Goal: Task Accomplishment & Management: Complete application form

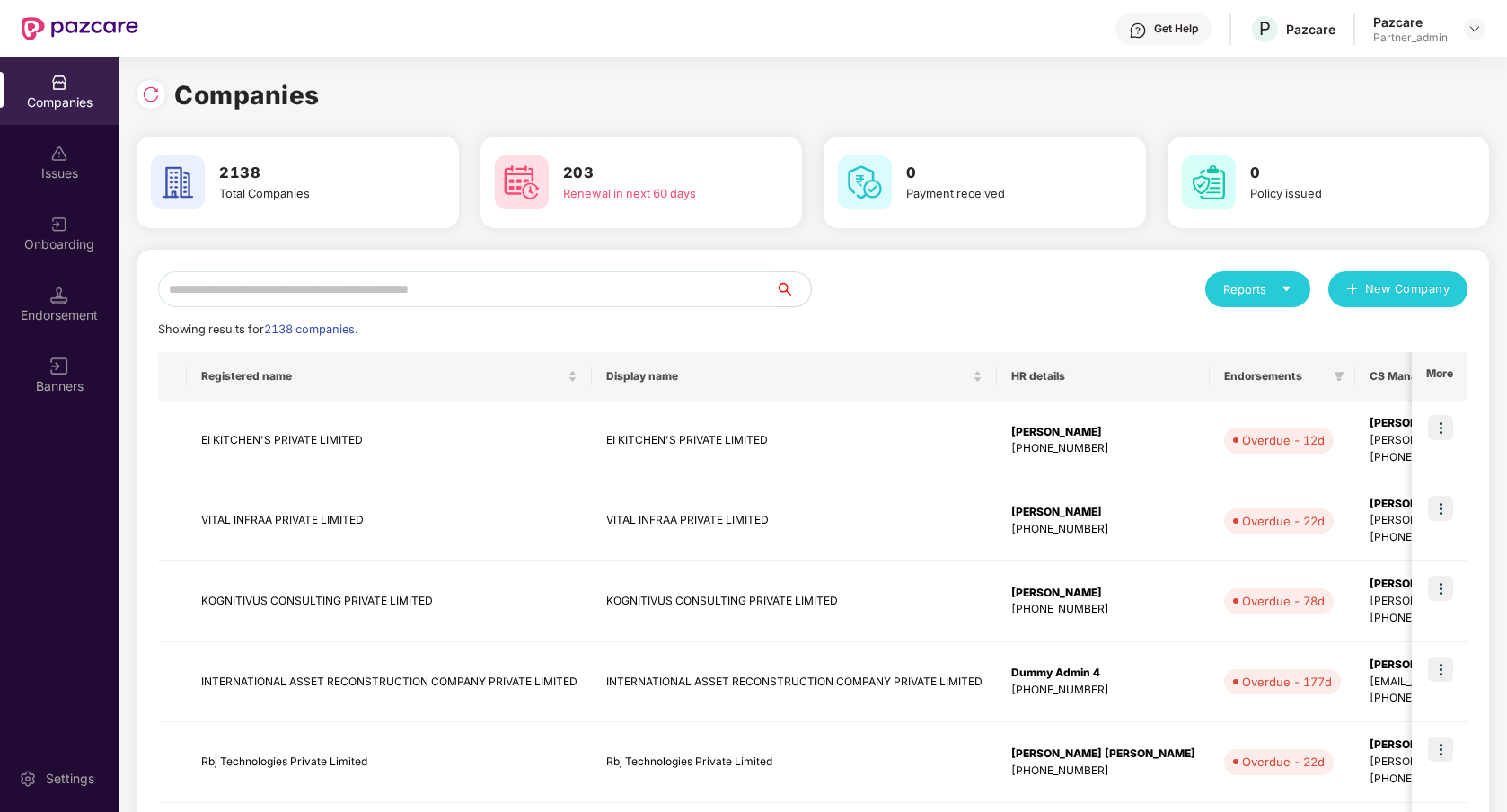
click at [482, 297] on input "text" at bounding box center [466, 289] width 617 height 36
click at [1469, 33] on img at bounding box center [1474, 28] width 14 height 14
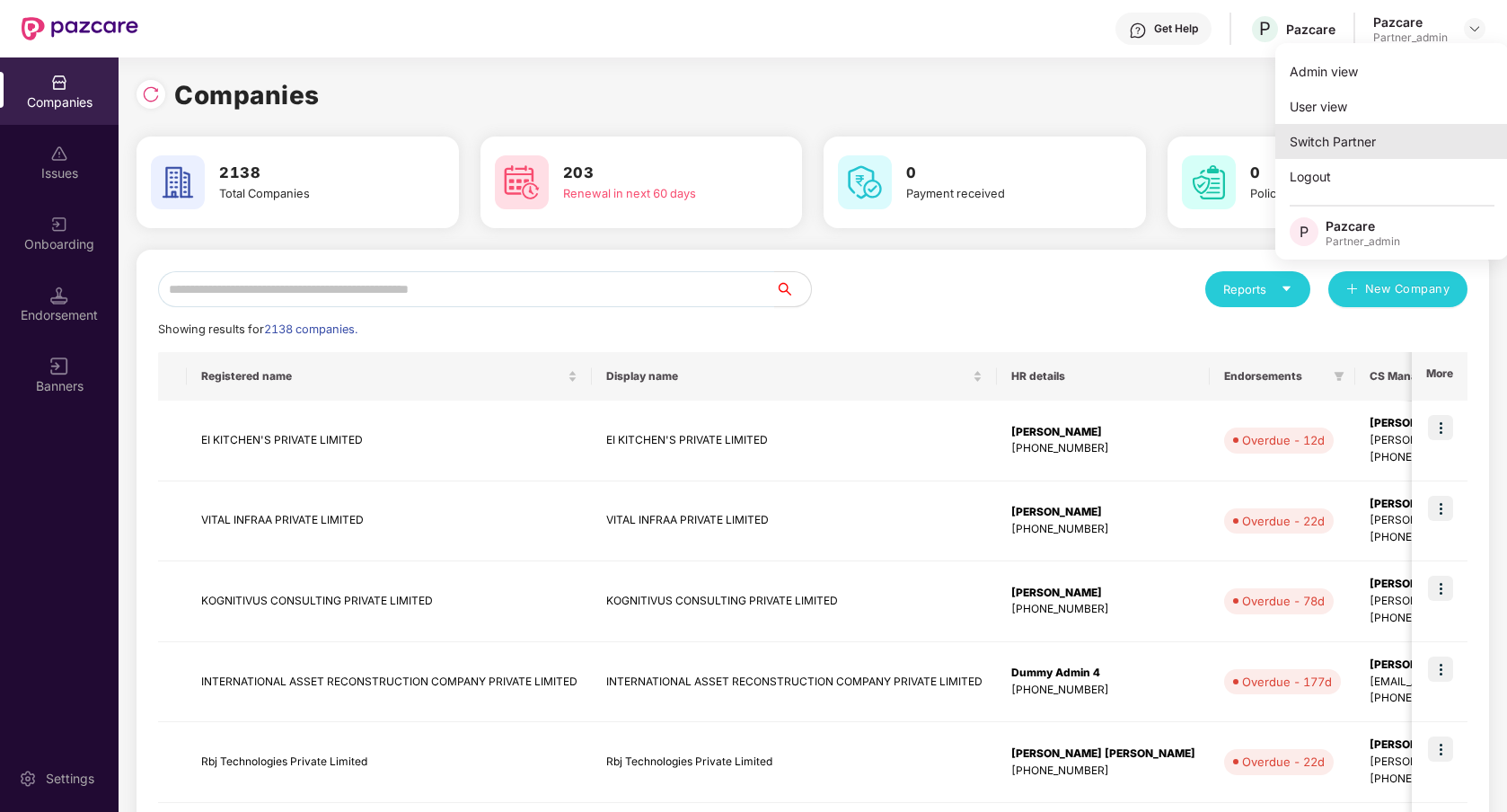
click at [1372, 137] on div "Switch Partner" at bounding box center [1392, 140] width 233 height 35
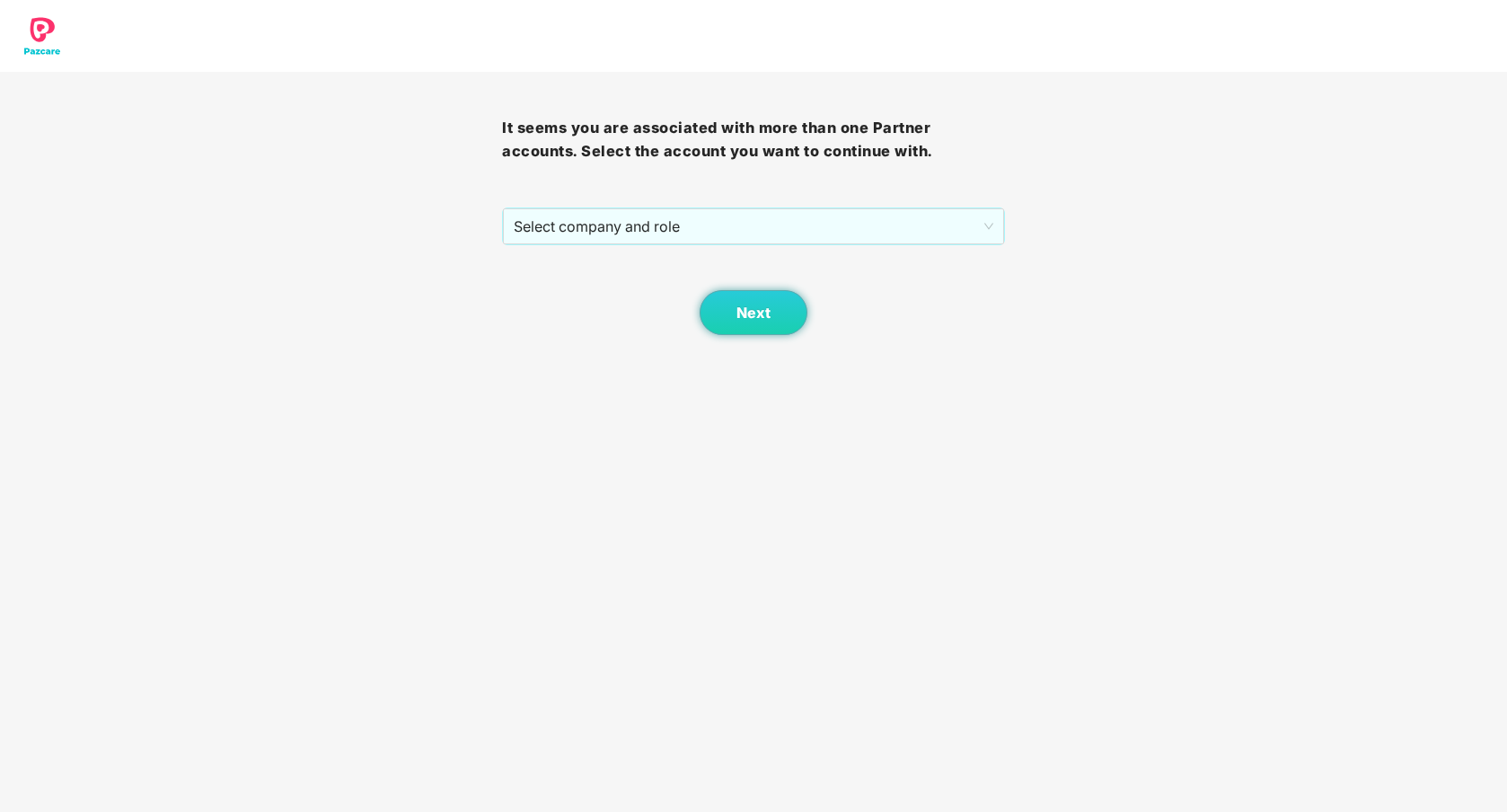
click at [901, 205] on div "It seems you are associated with more than one Partner accounts. Select the acc…" at bounding box center [753, 203] width 502 height 263
click at [893, 220] on span "Select company and role" at bounding box center [753, 226] width 479 height 34
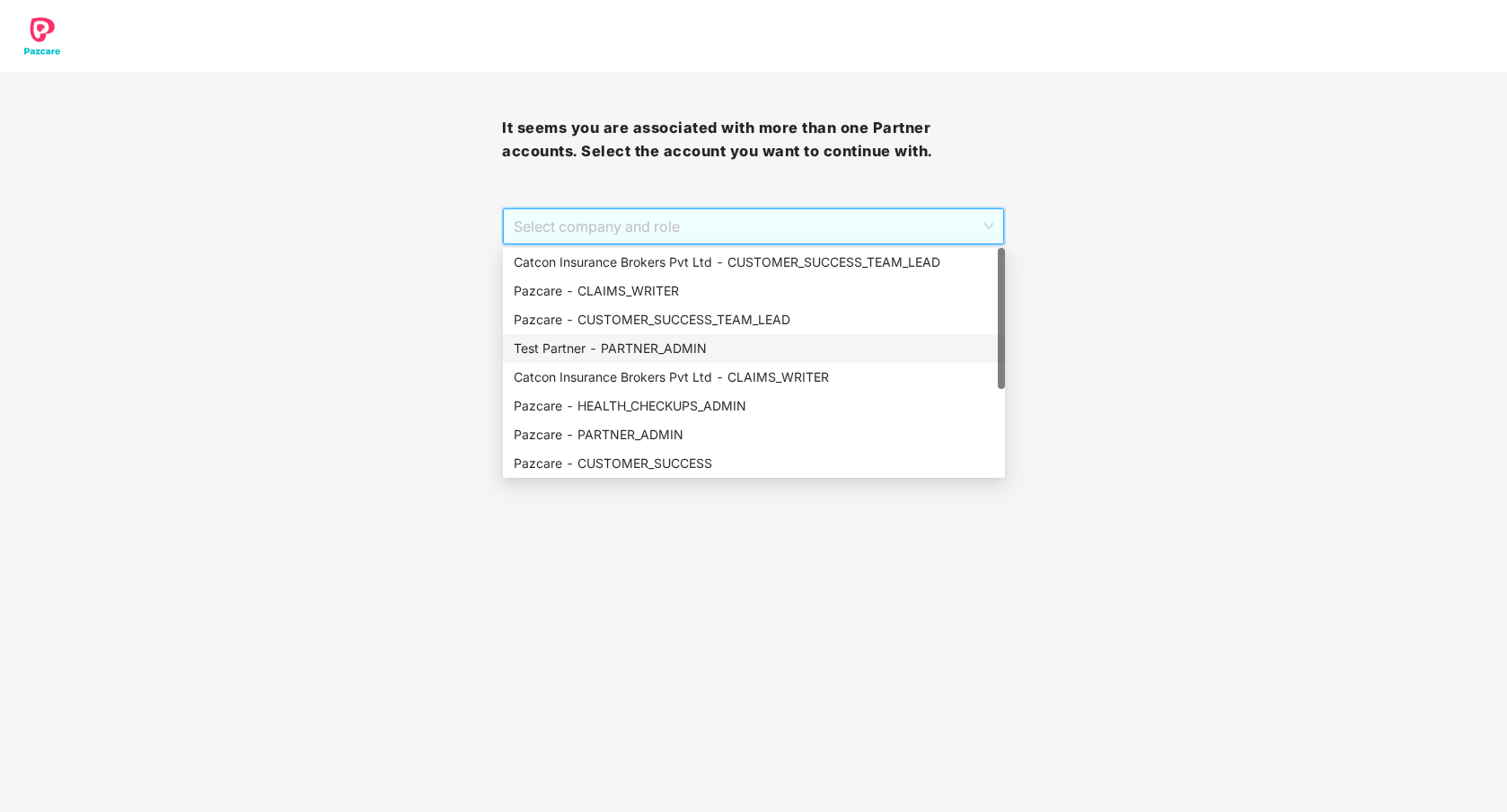
click at [718, 344] on div "Test Partner - PARTNER_ADMIN" at bounding box center [754, 348] width 480 height 20
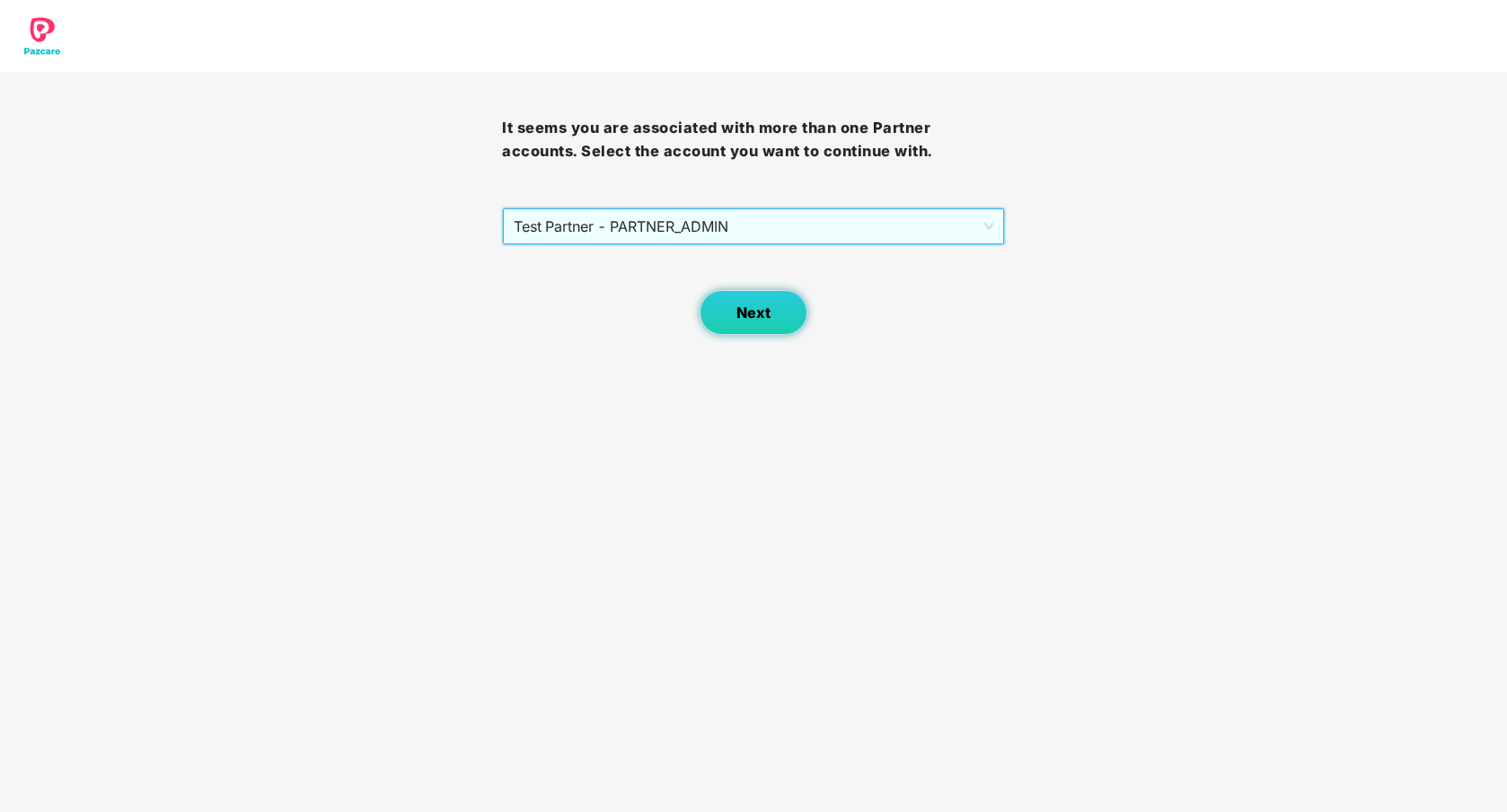
click at [761, 312] on span "Next" at bounding box center [753, 313] width 34 height 17
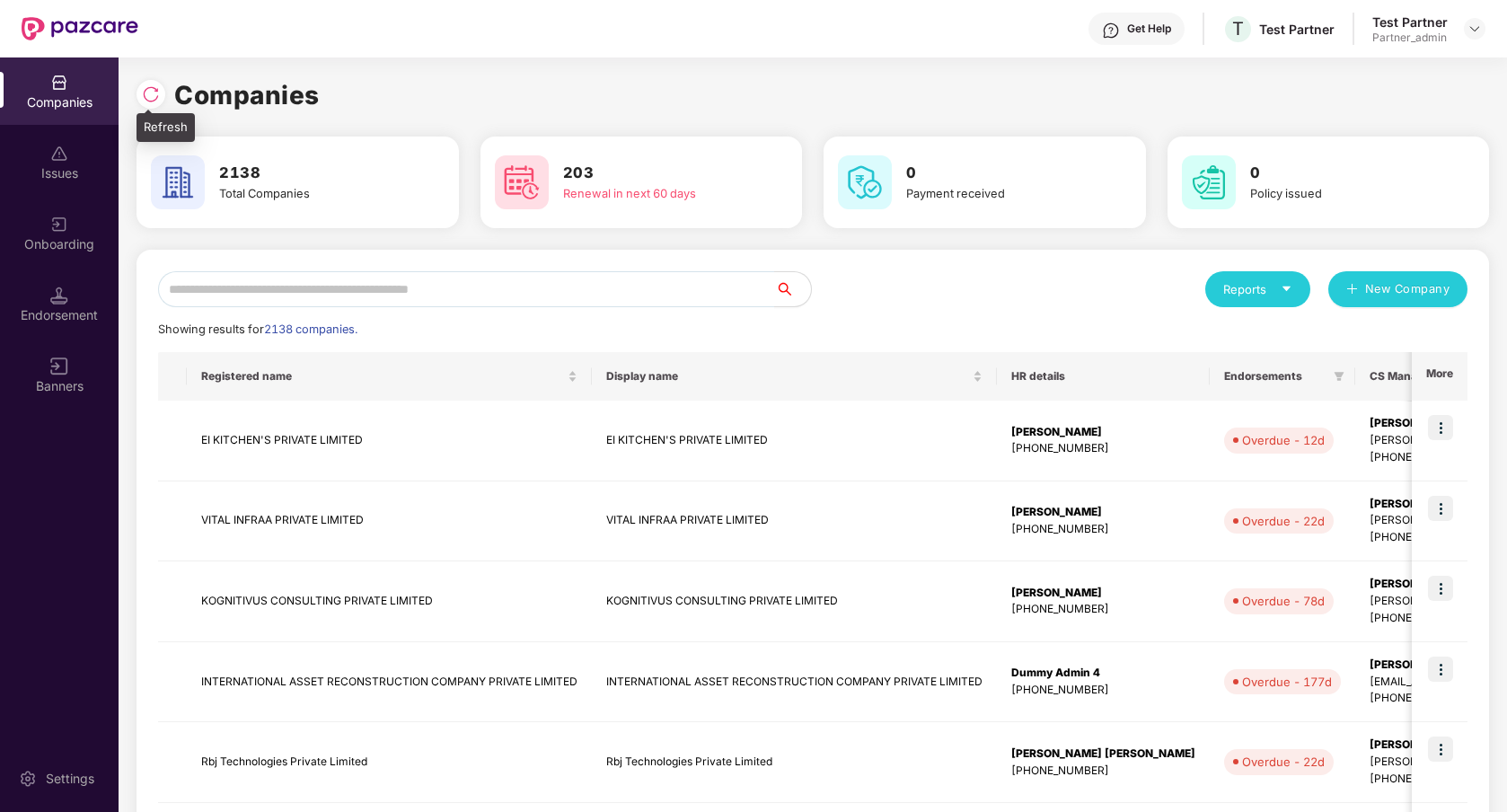
click at [147, 97] on img at bounding box center [151, 94] width 18 height 18
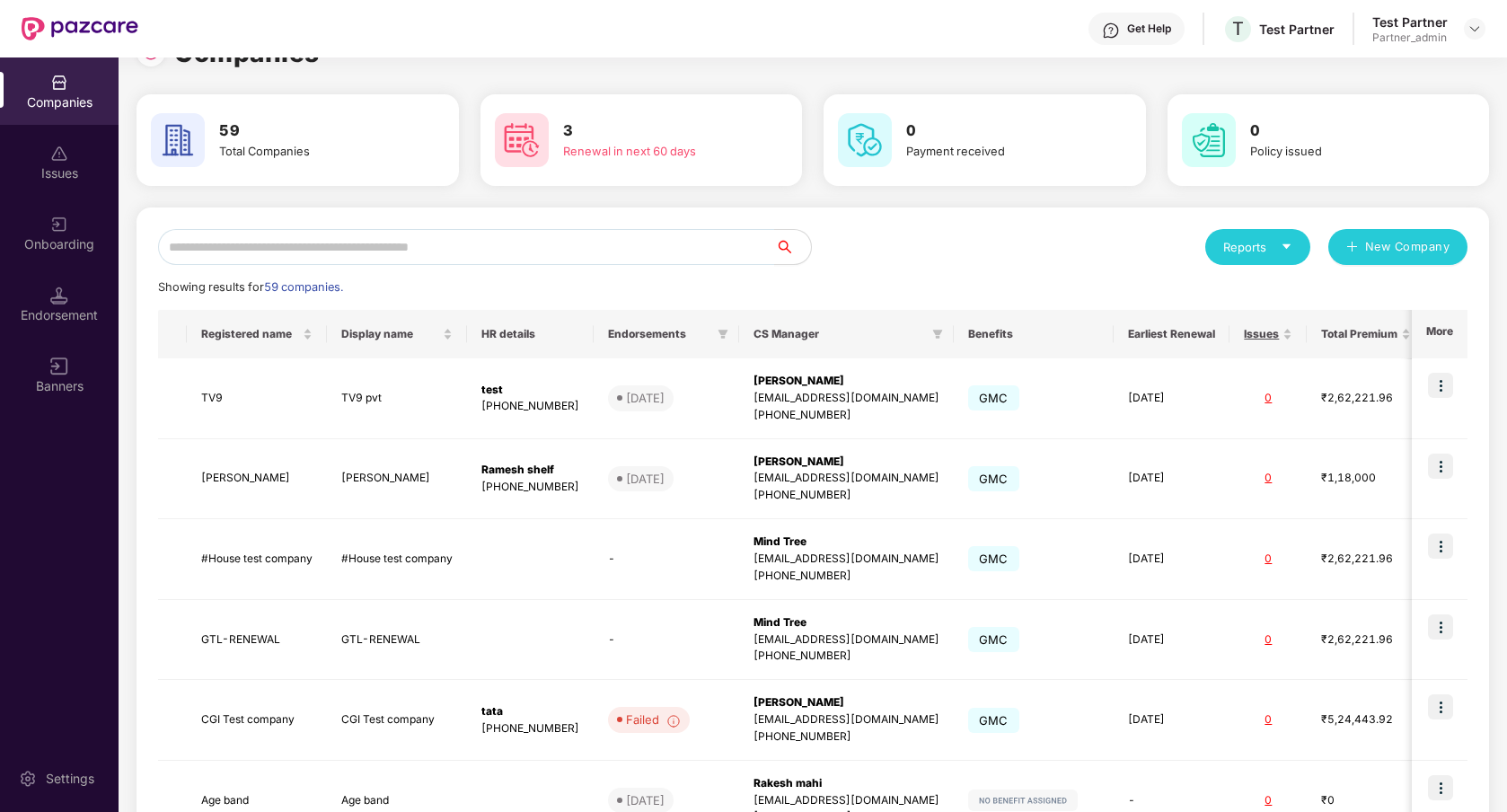
scroll to position [60, 0]
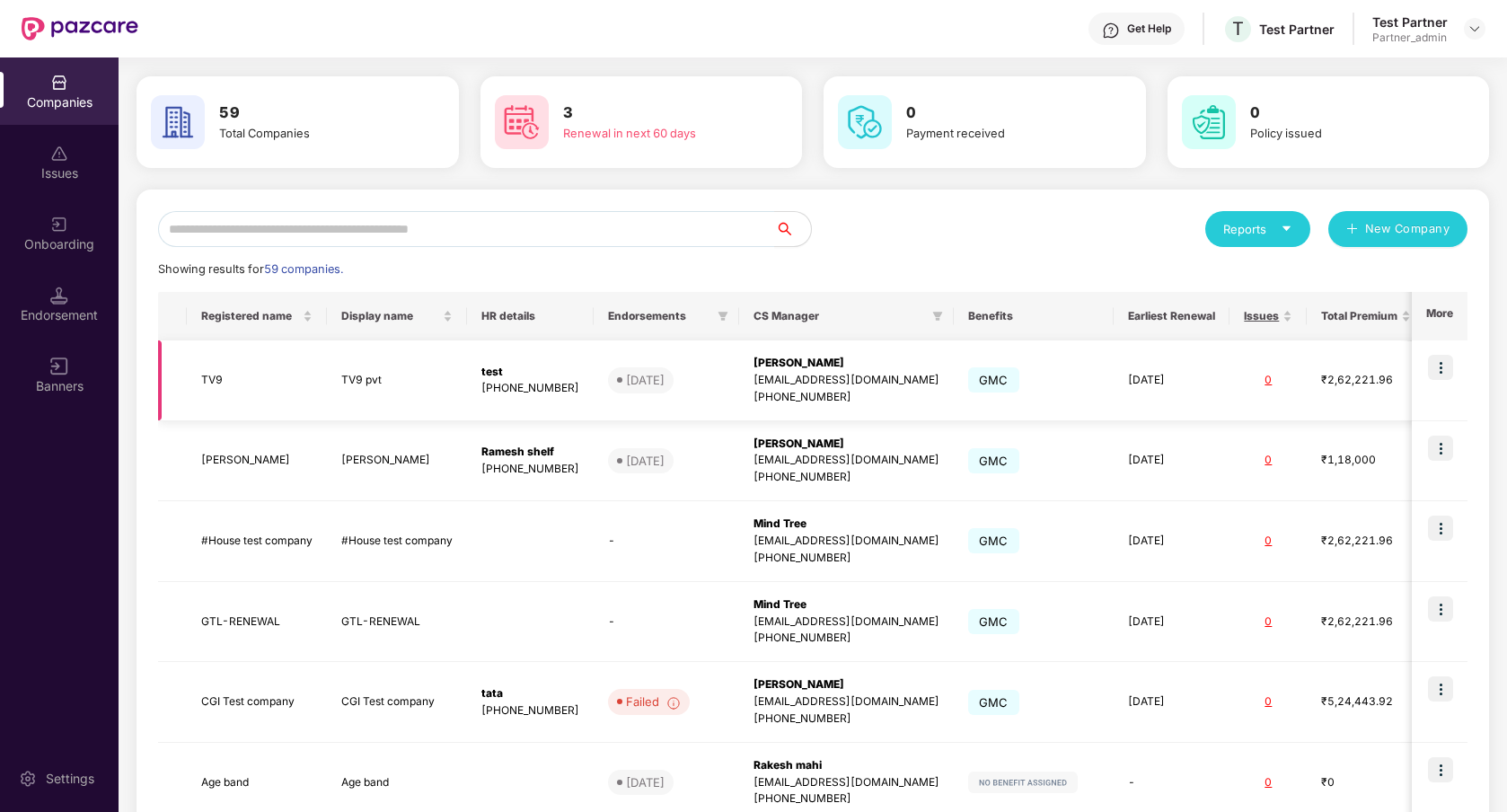
click at [1443, 376] on img at bounding box center [1441, 367] width 25 height 25
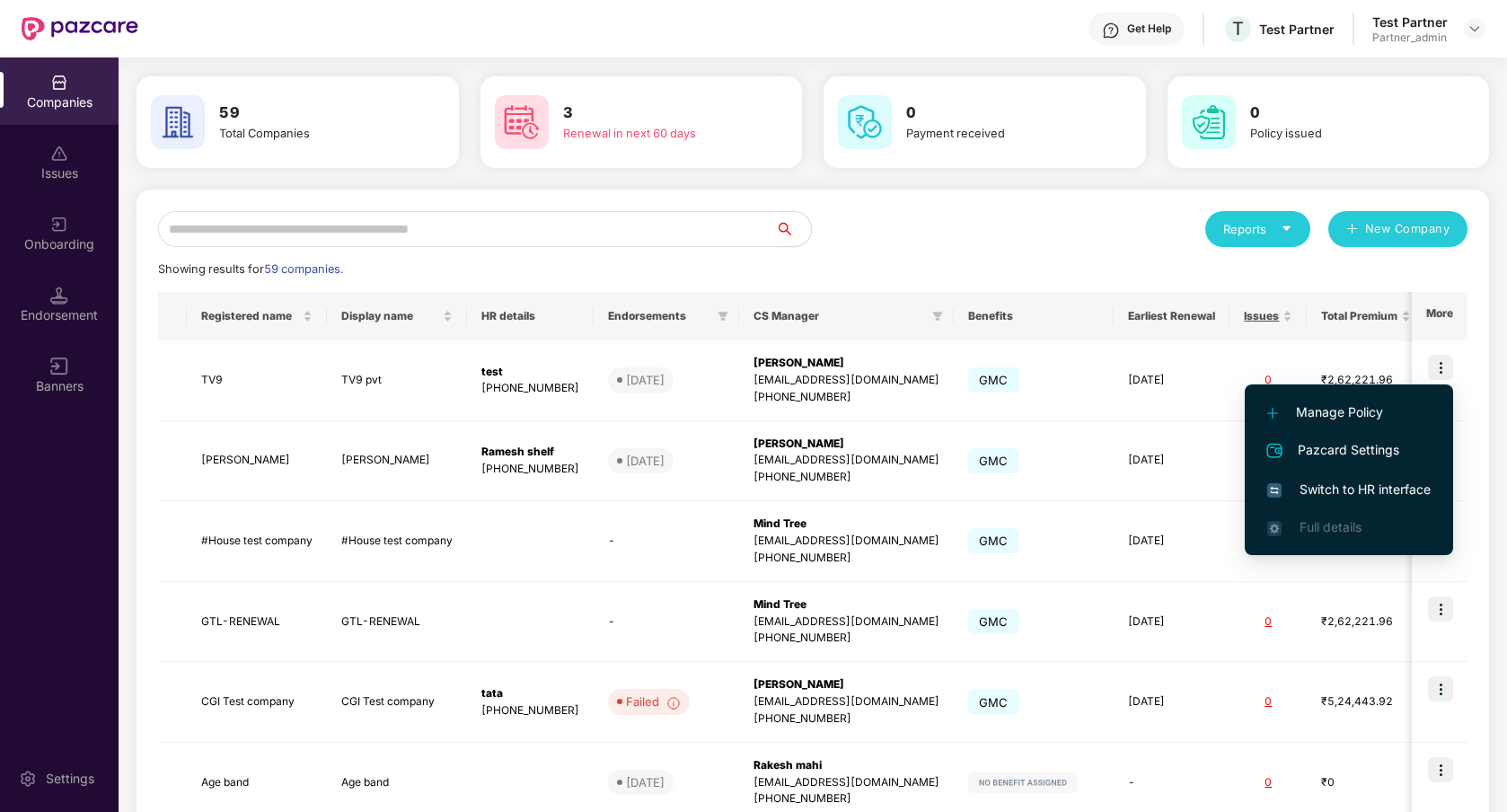
click at [1384, 489] on span "Switch to HR interface" at bounding box center [1349, 489] width 164 height 20
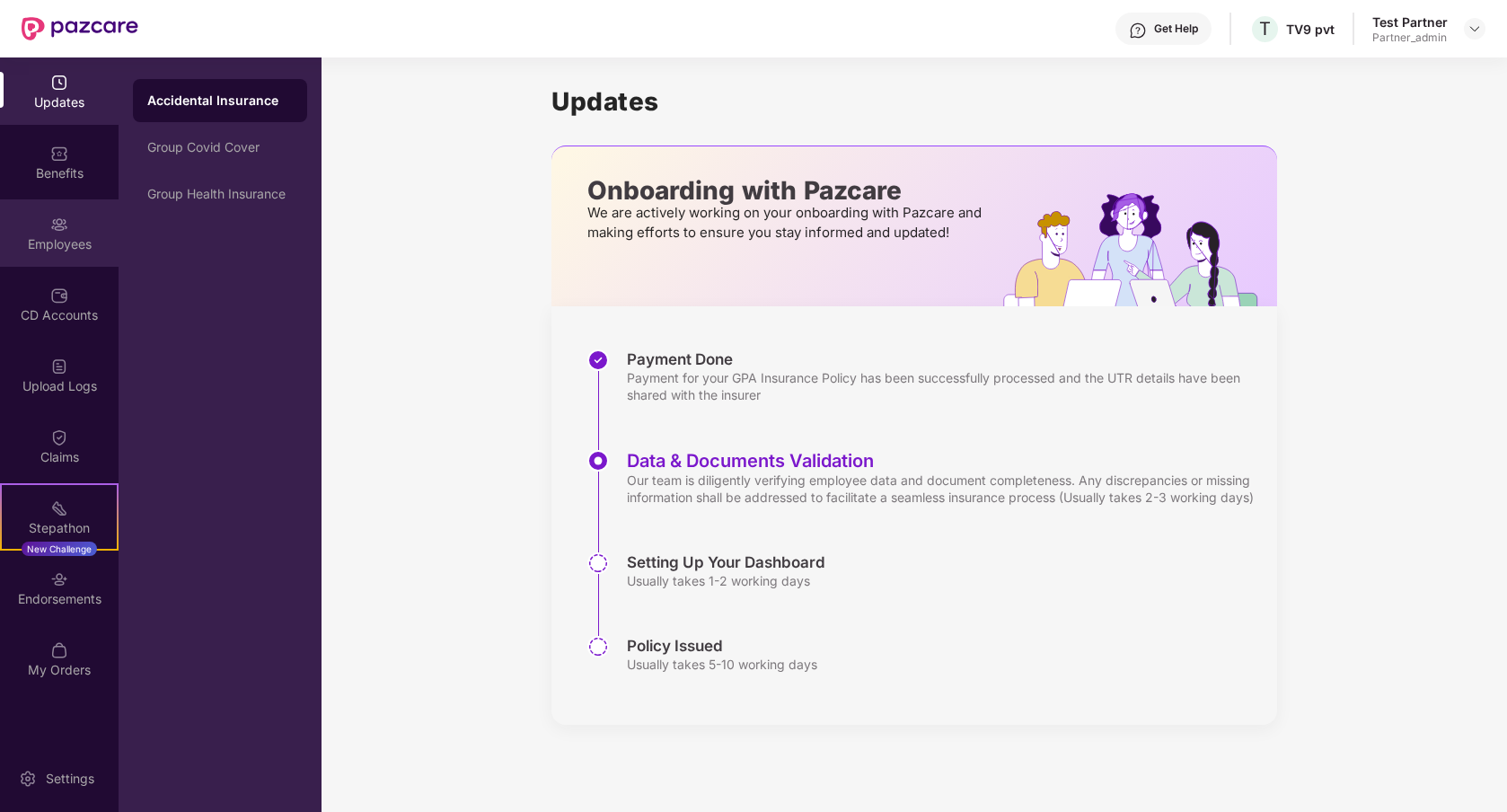
click at [69, 240] on div "Employees" at bounding box center [59, 244] width 119 height 18
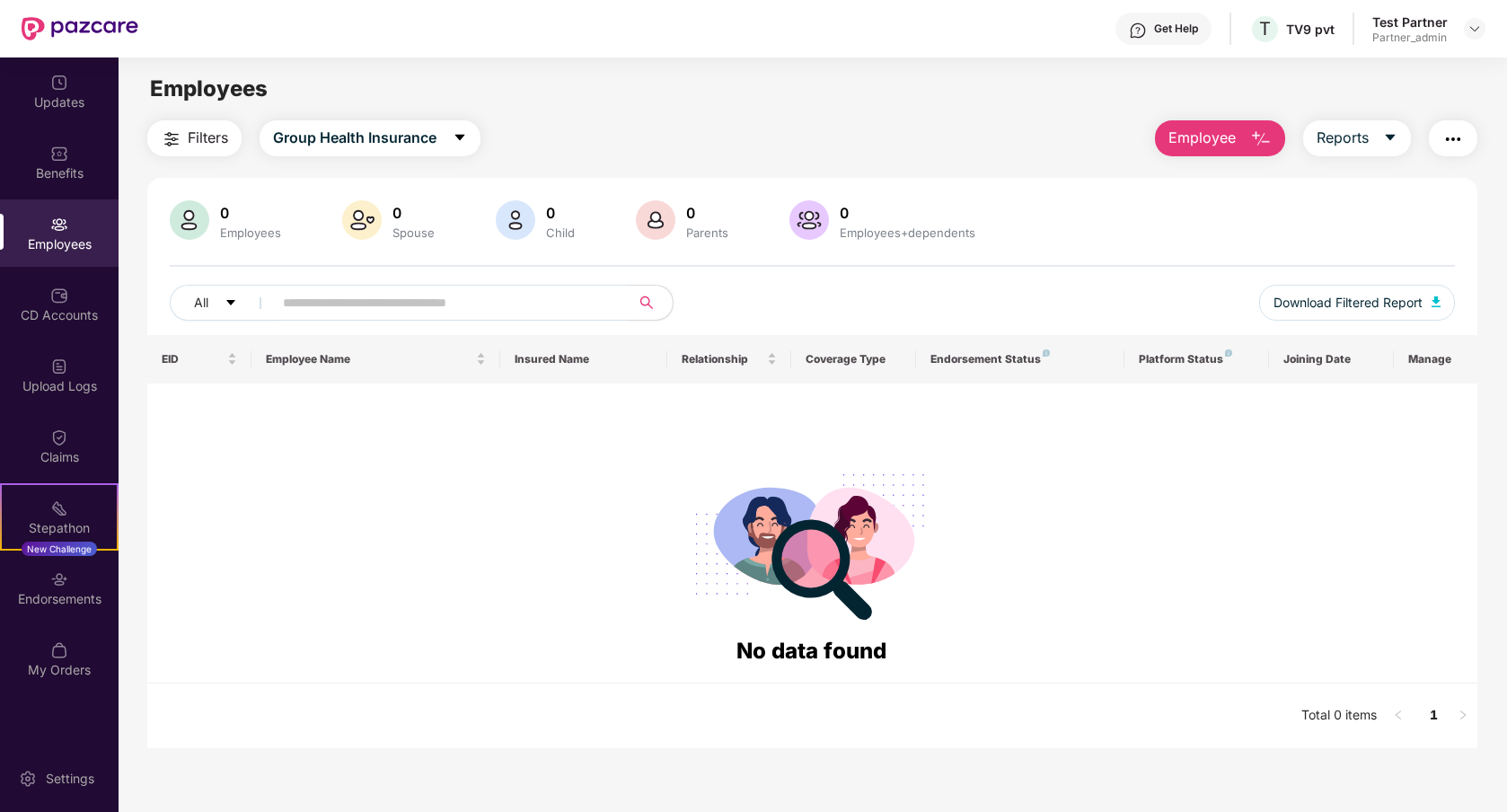
click at [1211, 133] on span "Employee" at bounding box center [1203, 138] width 67 height 22
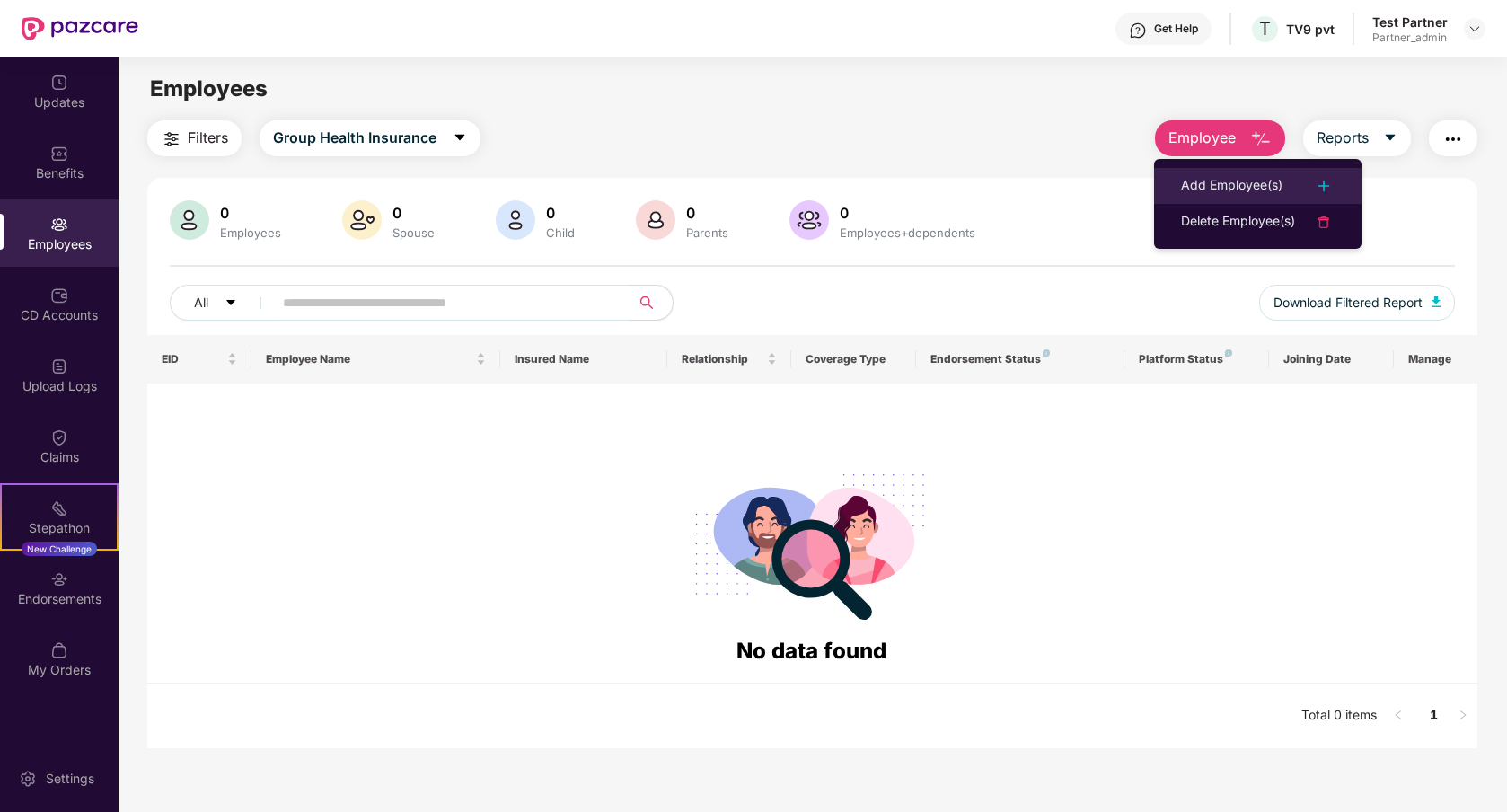
click at [1200, 185] on div "Add Employee(s)" at bounding box center [1232, 185] width 101 height 22
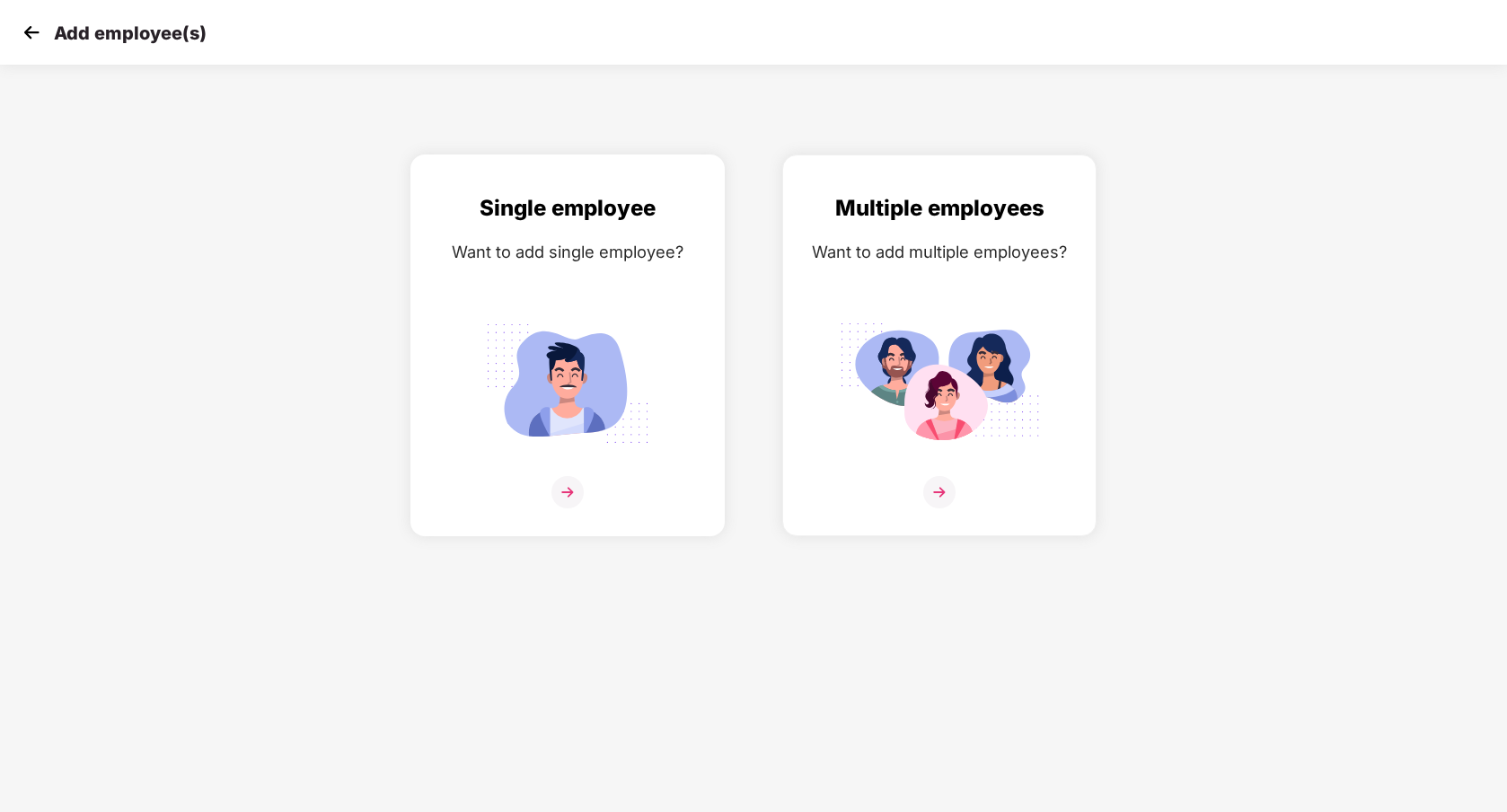
click at [574, 485] on img at bounding box center [568, 492] width 33 height 33
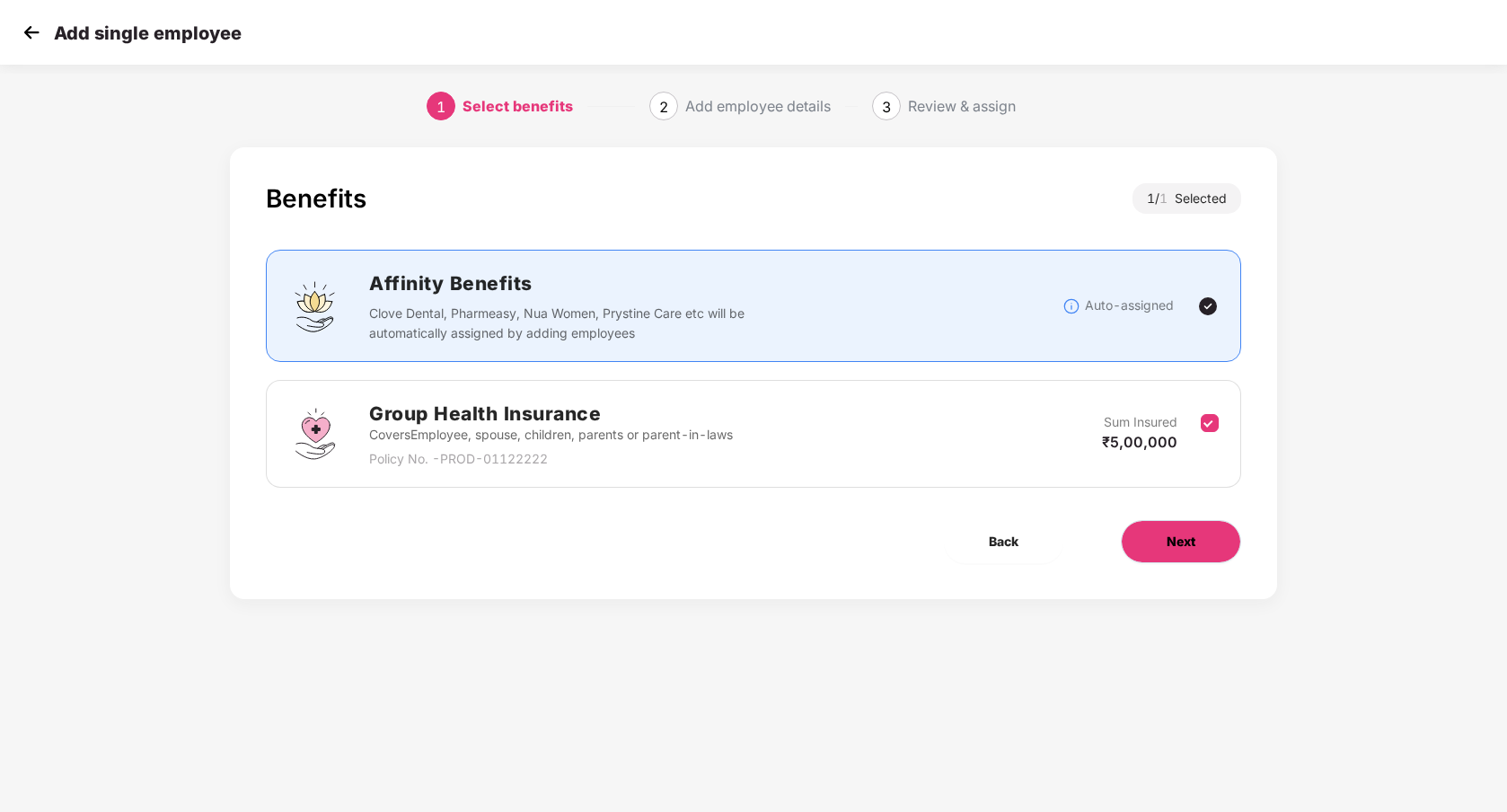
click at [1192, 540] on span "Next" at bounding box center [1181, 541] width 29 height 20
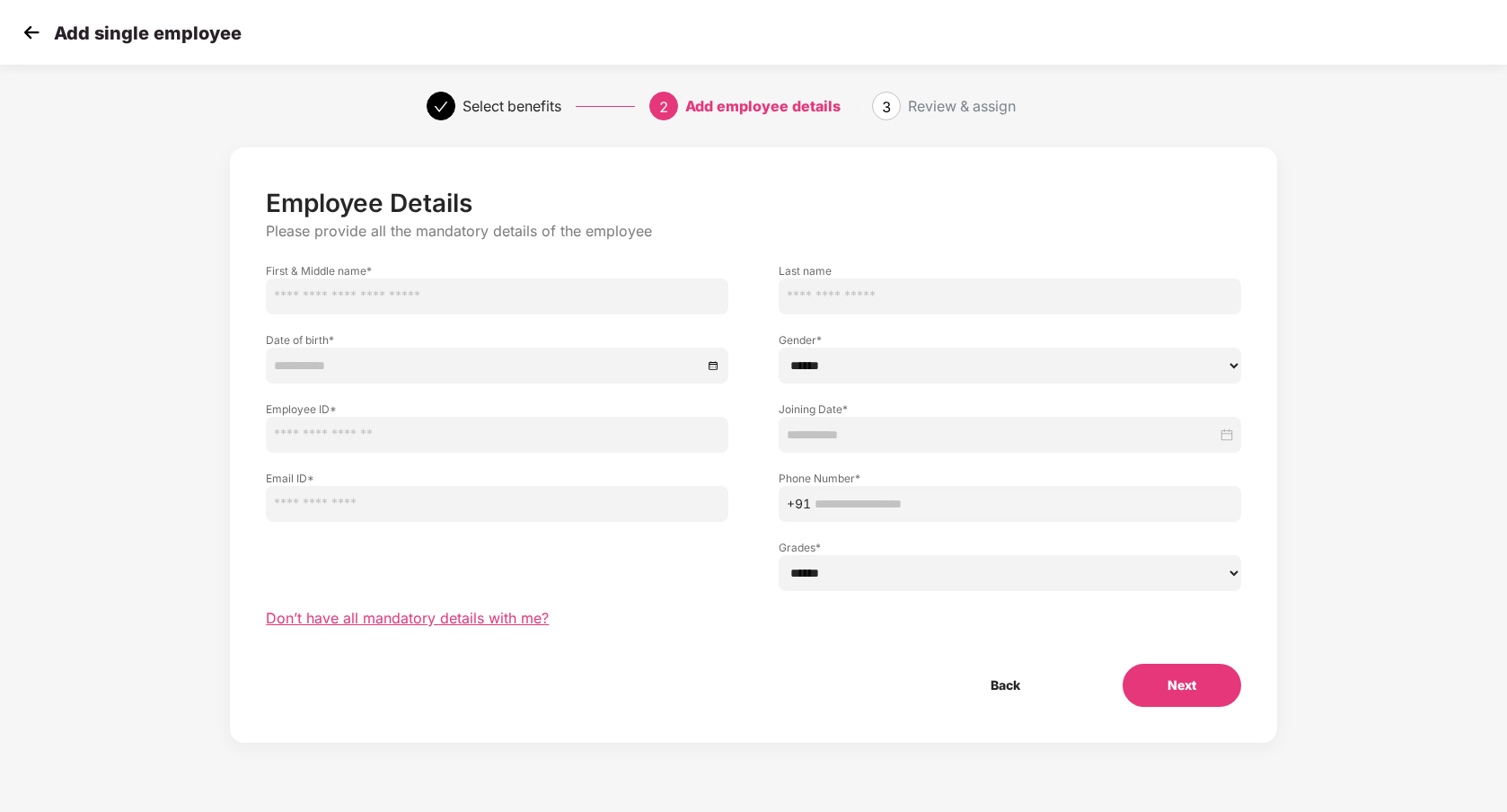
click at [400, 621] on span "Don’t have all mandatory details with me?" at bounding box center [407, 618] width 283 height 19
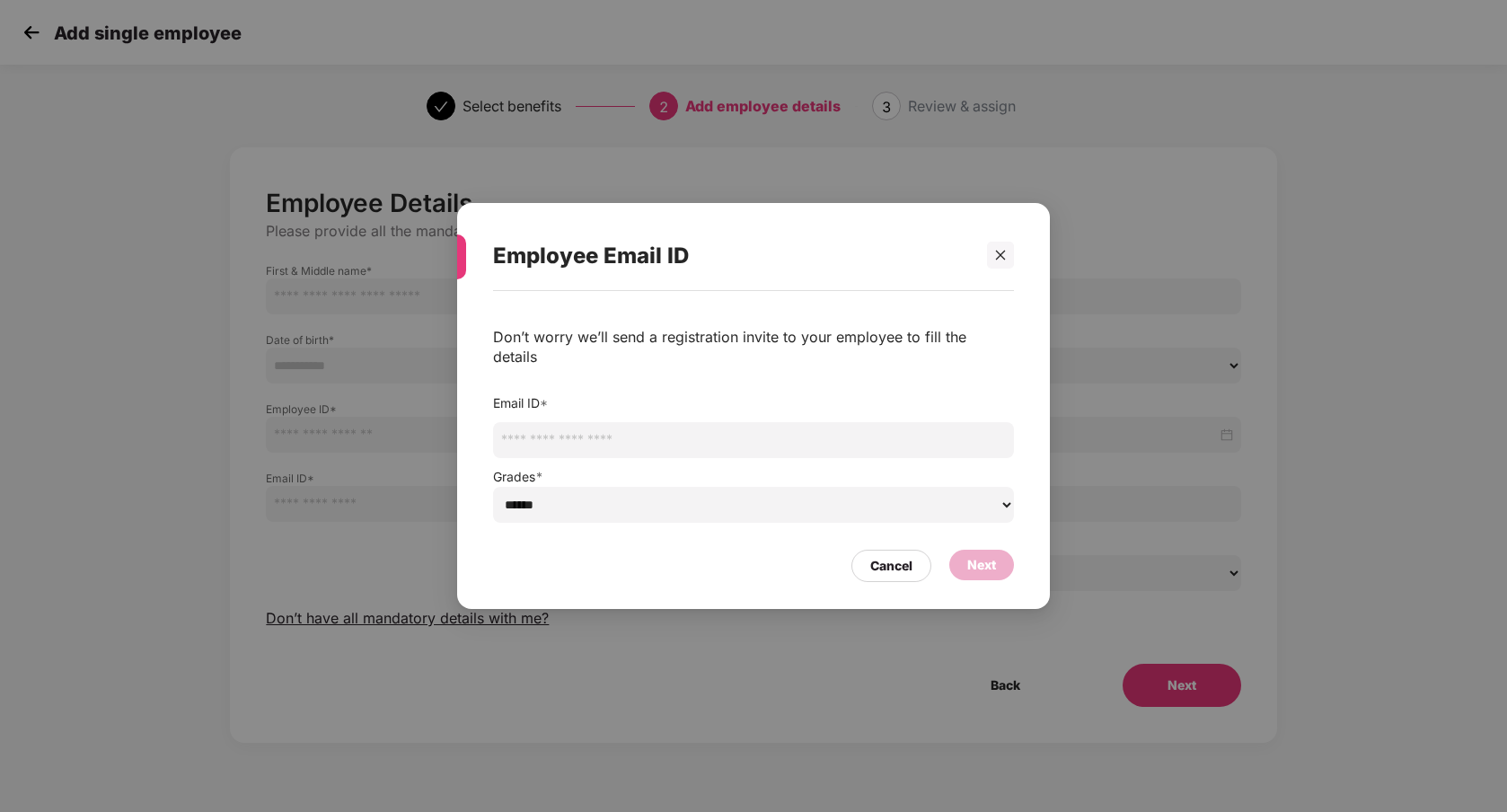
click at [549, 434] on input "email" at bounding box center [753, 440] width 521 height 36
type input "**********"
click at [672, 503] on select "****** ***** **** ***** *****" at bounding box center [753, 505] width 521 height 36
select select "*****"
click at [493, 487] on select "****** ***** **** ***** *****" at bounding box center [753, 505] width 521 height 36
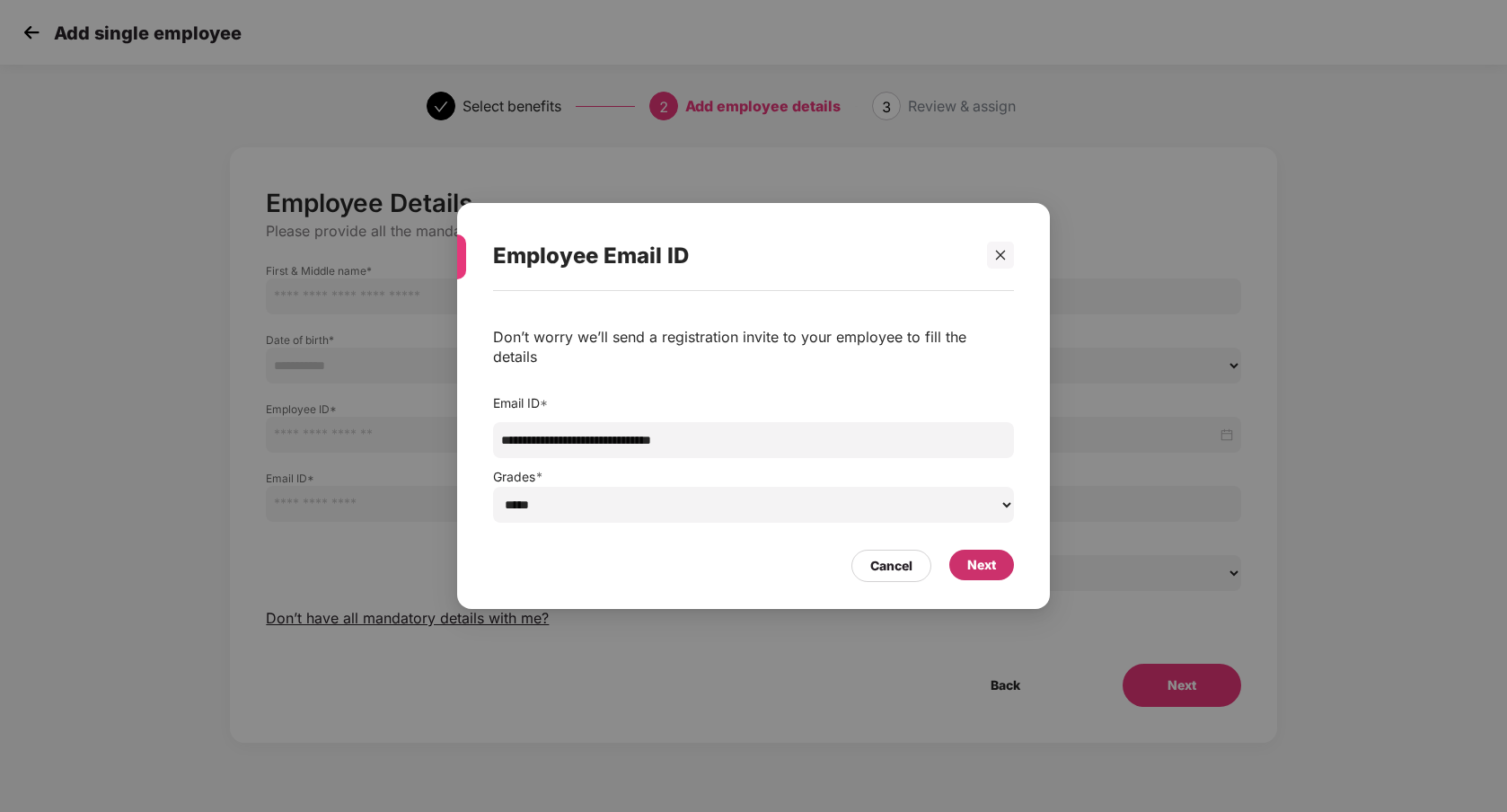
click at [984, 564] on div "Next" at bounding box center [982, 565] width 29 height 20
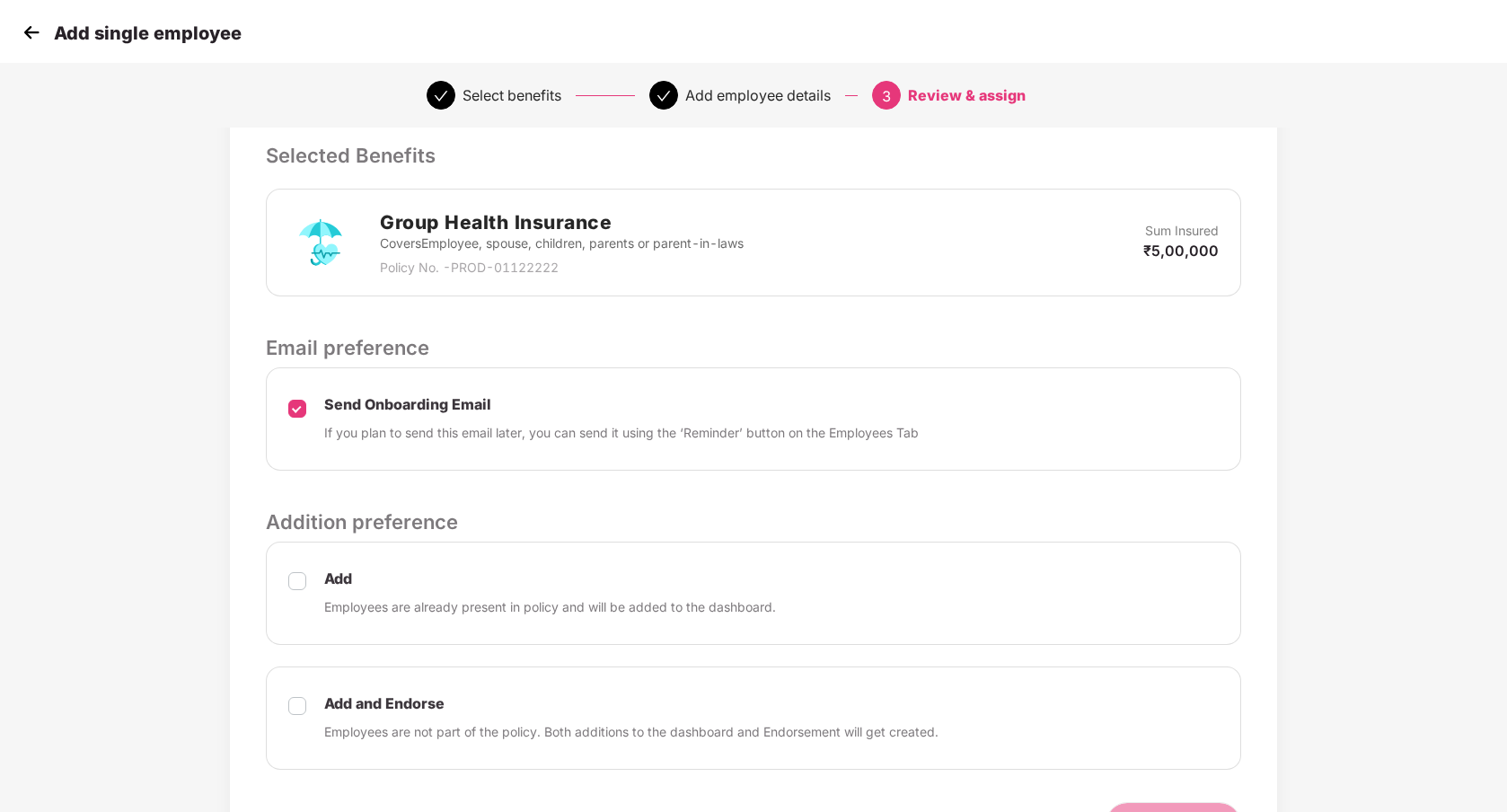
scroll to position [490, 0]
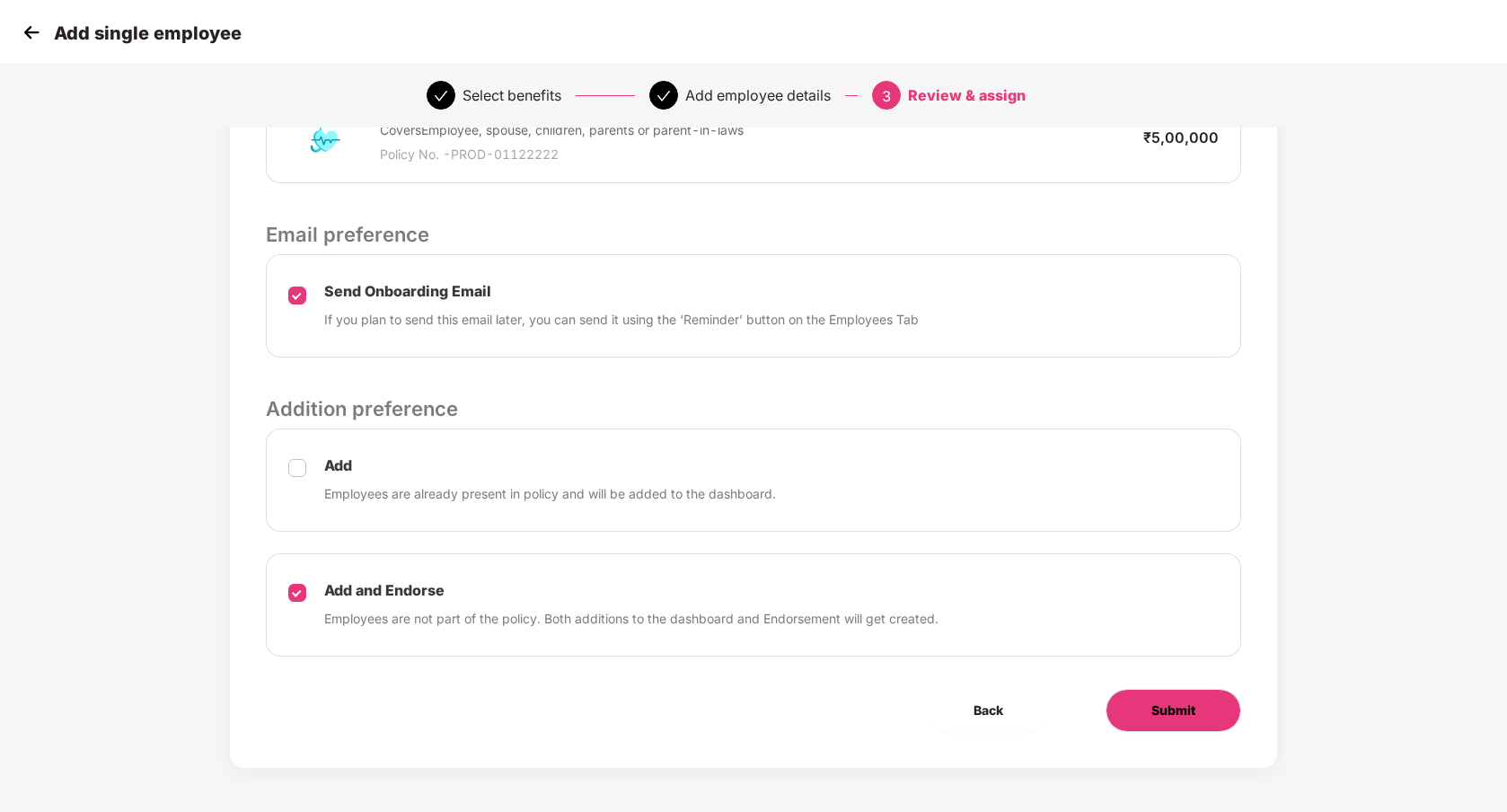
click at [1182, 709] on span "Submit" at bounding box center [1173, 710] width 44 height 20
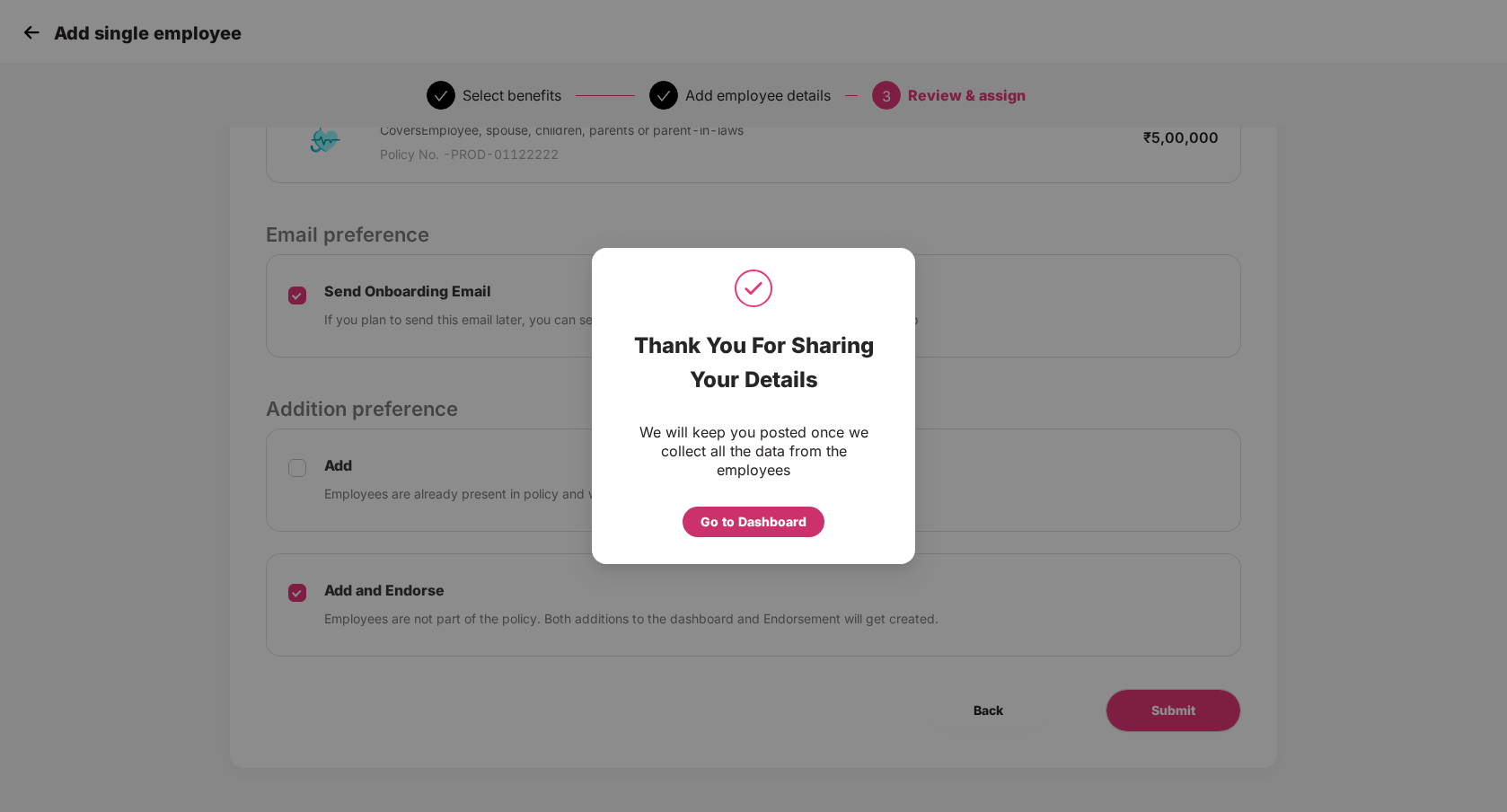
click at [760, 518] on div "Go to Dashboard" at bounding box center [753, 522] width 106 height 20
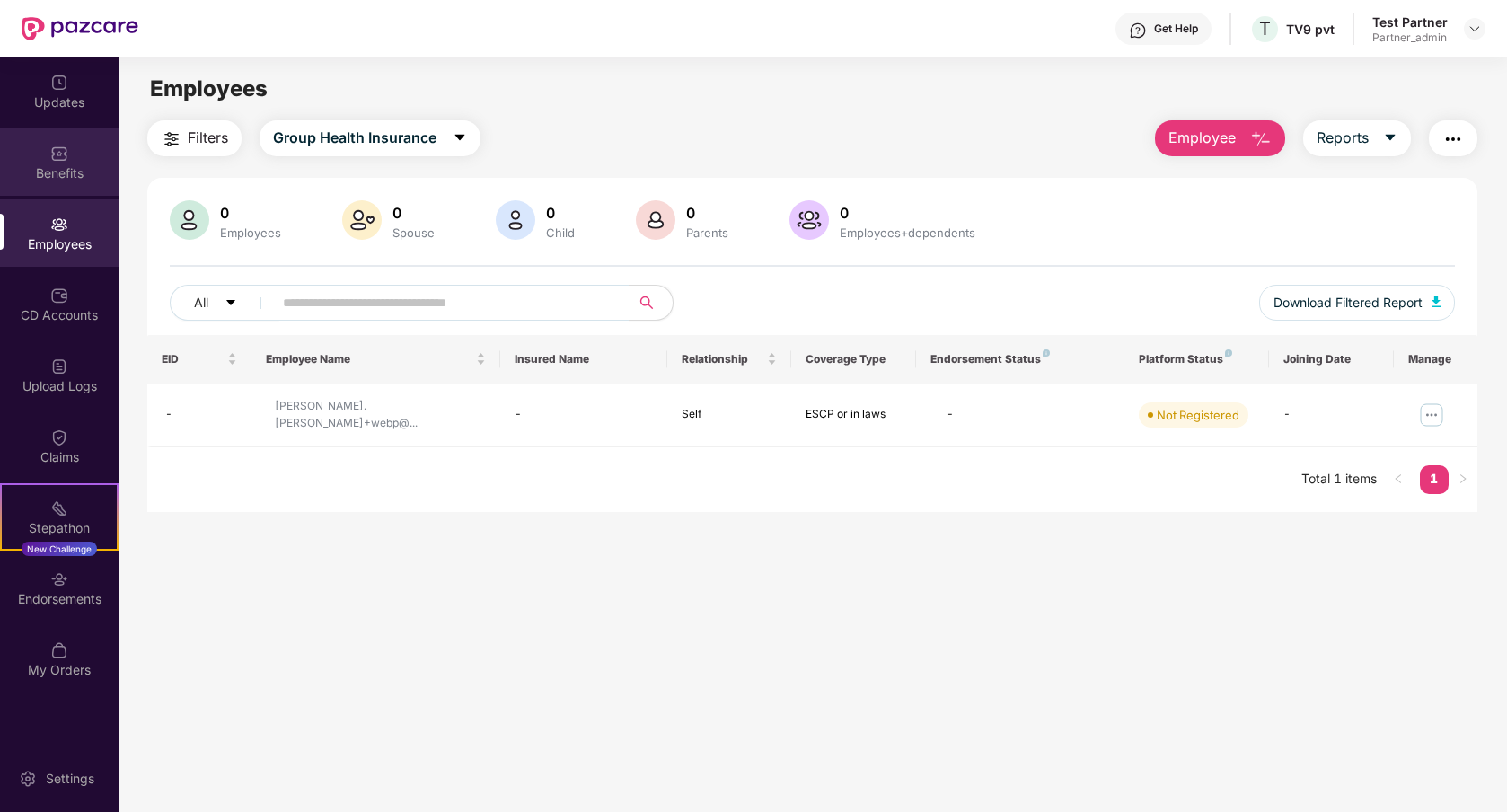
click at [77, 162] on div "Benefits" at bounding box center [59, 162] width 119 height 67
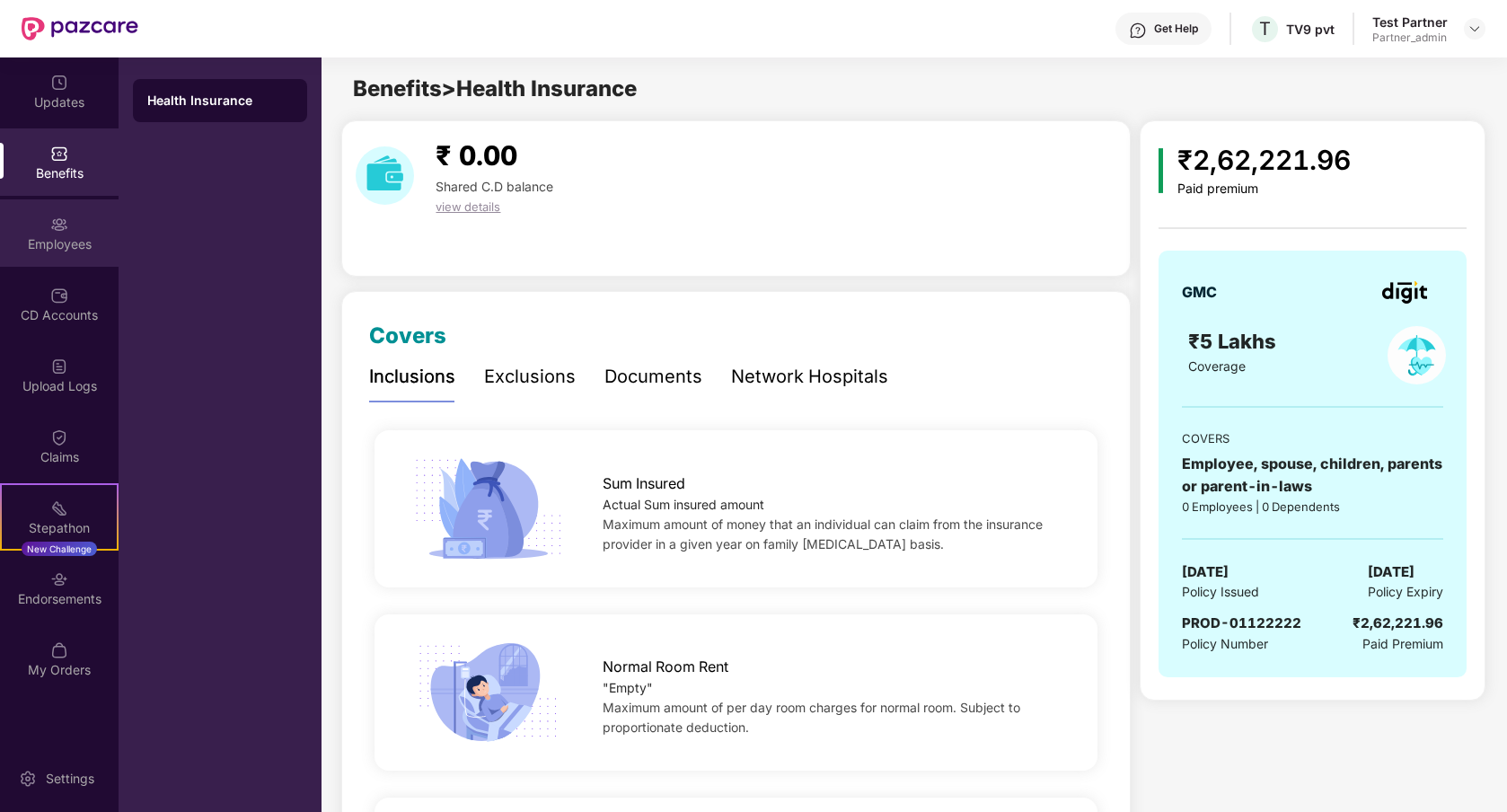
click at [37, 254] on div "Employees" at bounding box center [59, 233] width 119 height 67
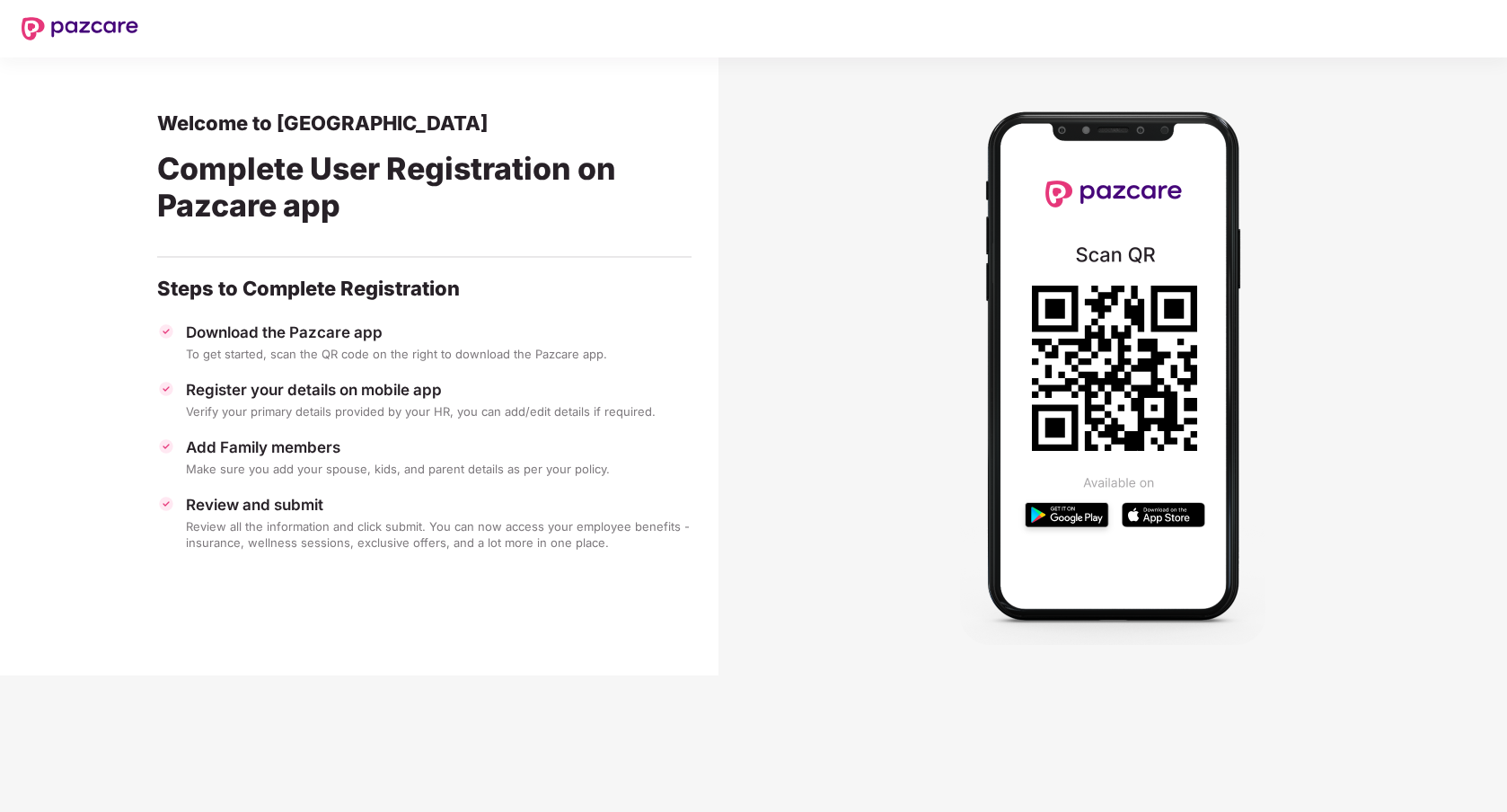
click at [263, 165] on div "Complete User Registration on Pazcare app" at bounding box center [424, 190] width 535 height 110
